Goal: Task Accomplishment & Management: Manage account settings

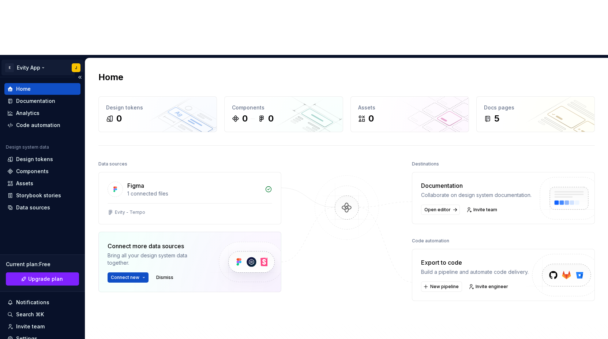
click at [72, 13] on html "E Evity App J Home Documentation Analytics Code automation Design system data D…" at bounding box center [304, 169] width 608 height 339
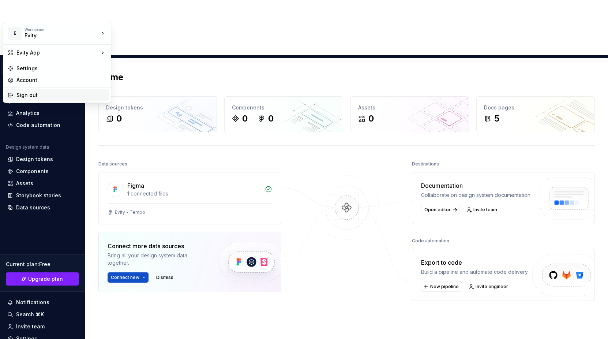
click at [48, 98] on div "Sign out" at bounding box center [61, 94] width 90 height 7
